Goal: Task Accomplishment & Management: Use online tool/utility

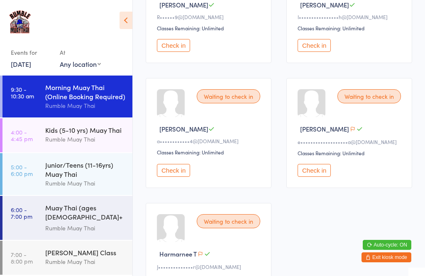
scroll to position [198, 0]
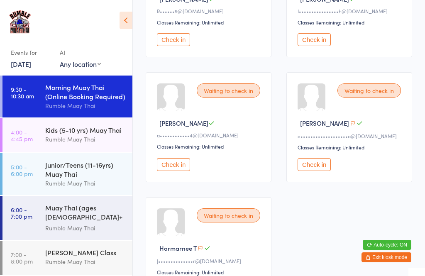
click at [178, 171] on button "Check in" at bounding box center [173, 164] width 33 height 13
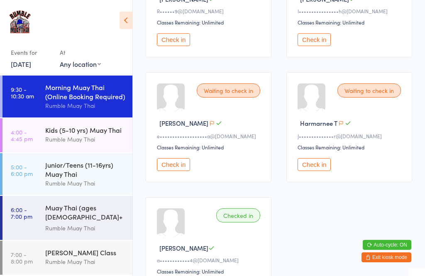
click at [76, 100] on div "Morning Muay Thai (Online Booking Required)" at bounding box center [85, 92] width 80 height 18
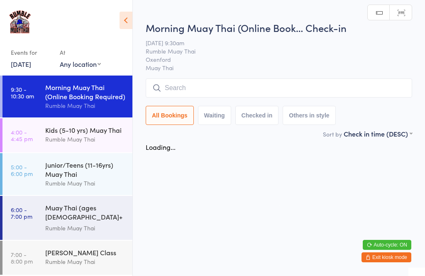
scroll to position [0, 0]
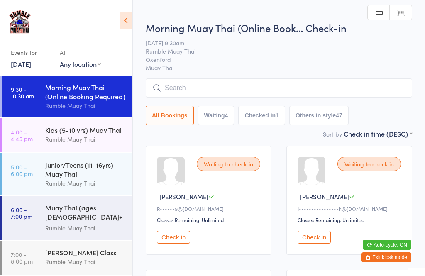
click at [205, 88] on input "search" at bounding box center [279, 87] width 266 height 19
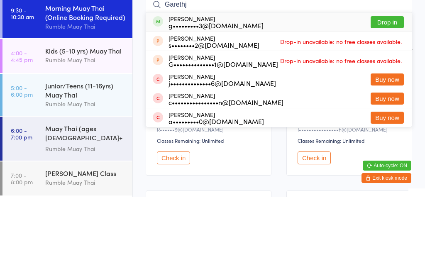
type input "Garethj"
click at [388, 95] on button "Drop in" at bounding box center [387, 101] width 33 height 12
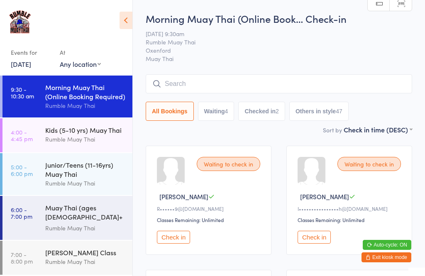
click at [215, 93] on input "search" at bounding box center [279, 83] width 266 height 19
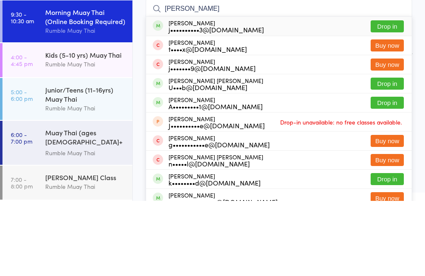
type input "[PERSON_NAME]"
click at [393, 95] on button "Drop in" at bounding box center [387, 101] width 33 height 12
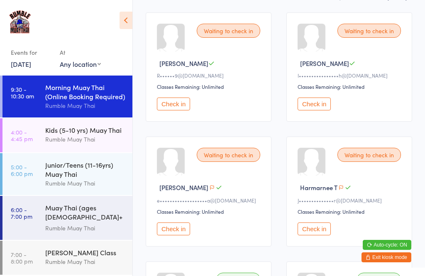
scroll to position [145, 0]
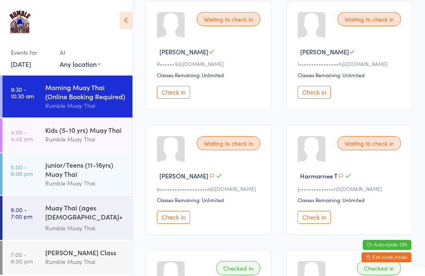
click at [176, 222] on button "Check in" at bounding box center [173, 217] width 33 height 13
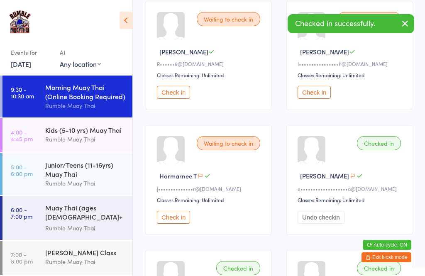
click at [173, 224] on button "Check in" at bounding box center [173, 217] width 33 height 13
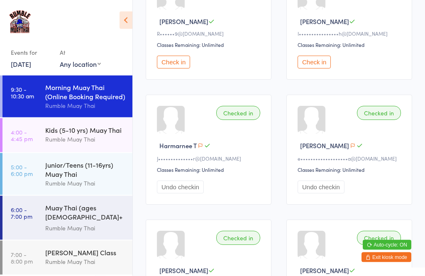
scroll to position [180, 0]
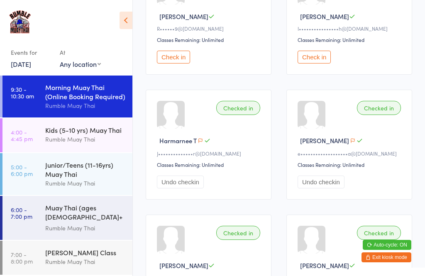
click at [188, 63] on button "Check in" at bounding box center [173, 57] width 33 height 13
click at [103, 130] on div "Kids (5-10 yrs) Muay Thai" at bounding box center [85, 129] width 80 height 9
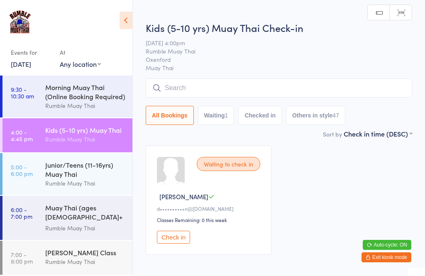
click at [102, 99] on div "Morning Muay Thai (Online Booking Required)" at bounding box center [85, 92] width 80 height 18
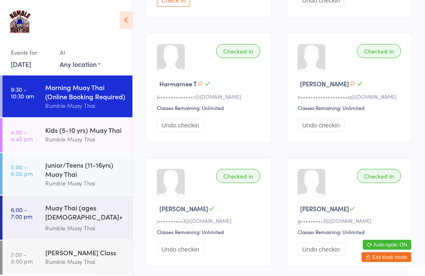
scroll to position [238, 0]
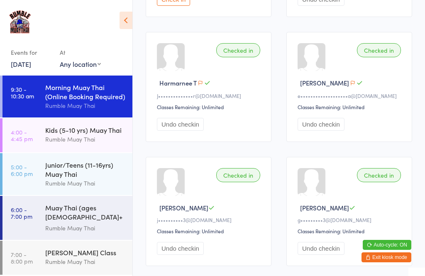
click at [317, 94] on div "Checked in [PERSON_NAME] T e•••••••••••••••••••a@[DOMAIN_NAME] Classes Remainin…" at bounding box center [349, 87] width 126 height 110
click at [179, 71] on div at bounding box center [171, 57] width 28 height 28
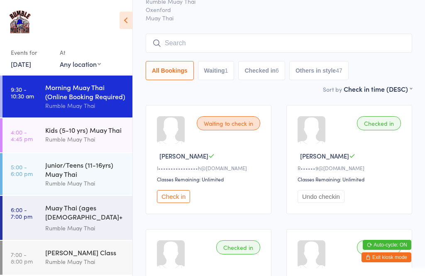
scroll to position [0, 0]
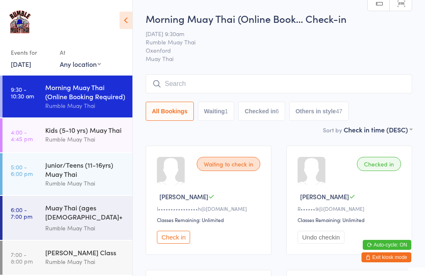
click at [171, 242] on button "Check in" at bounding box center [173, 237] width 33 height 13
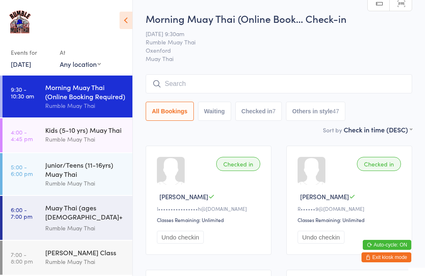
click at [177, 90] on input "search" at bounding box center [279, 83] width 266 height 19
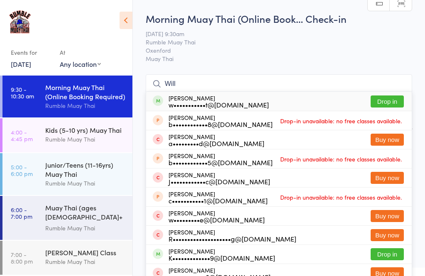
type input "Will"
click at [378, 100] on button "Drop in" at bounding box center [387, 101] width 33 height 12
